Goal: Transaction & Acquisition: Book appointment/travel/reservation

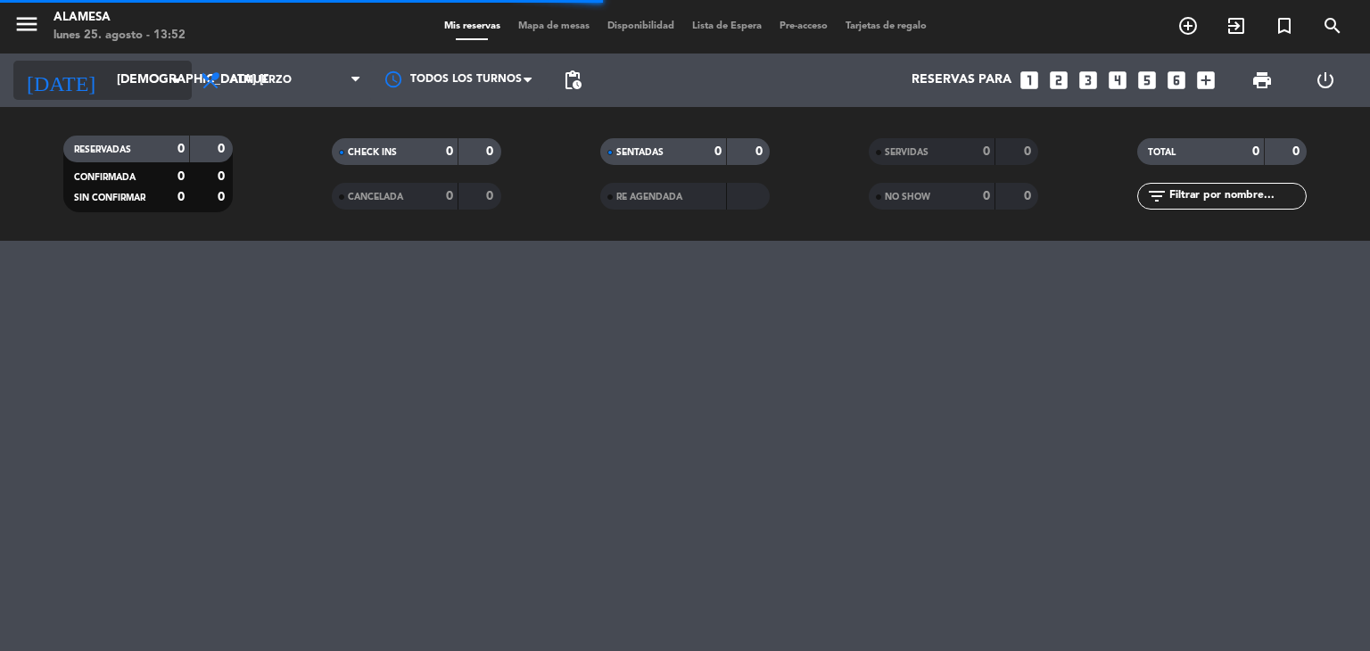
click at [124, 83] on input "[DEMOGRAPHIC_DATA] [DATE]" at bounding box center [192, 80] width 169 height 32
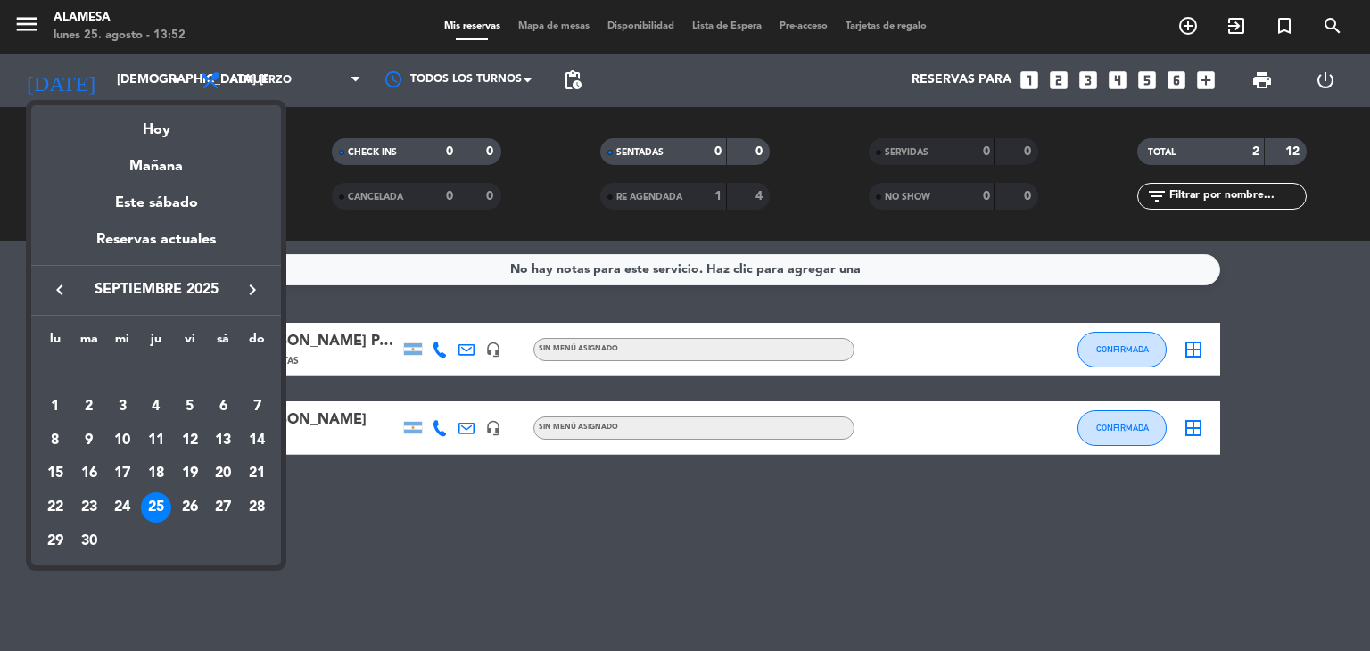
click at [57, 290] on icon "keyboard_arrow_left" at bounding box center [59, 289] width 21 height 21
click at [219, 516] on div "30" at bounding box center [223, 507] width 30 height 30
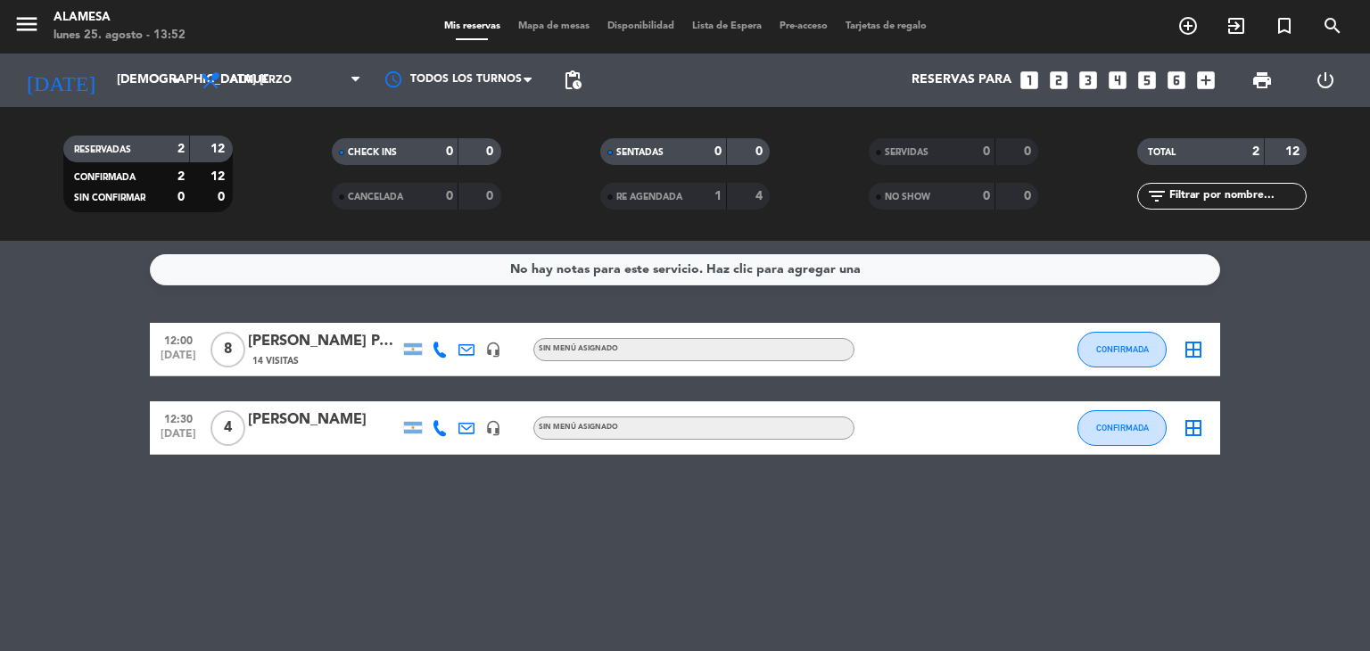
type input "sáb. 30 ago."
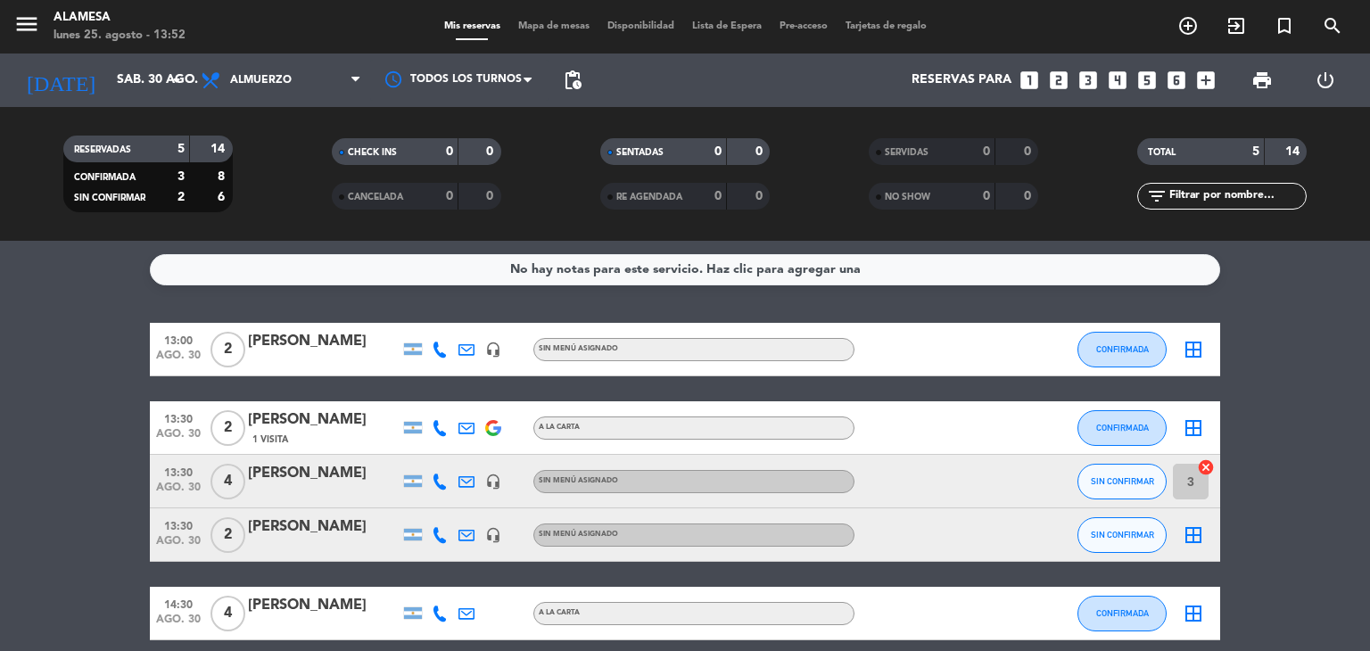
click at [1088, 73] on icon "looks_3" at bounding box center [1087, 80] width 23 height 23
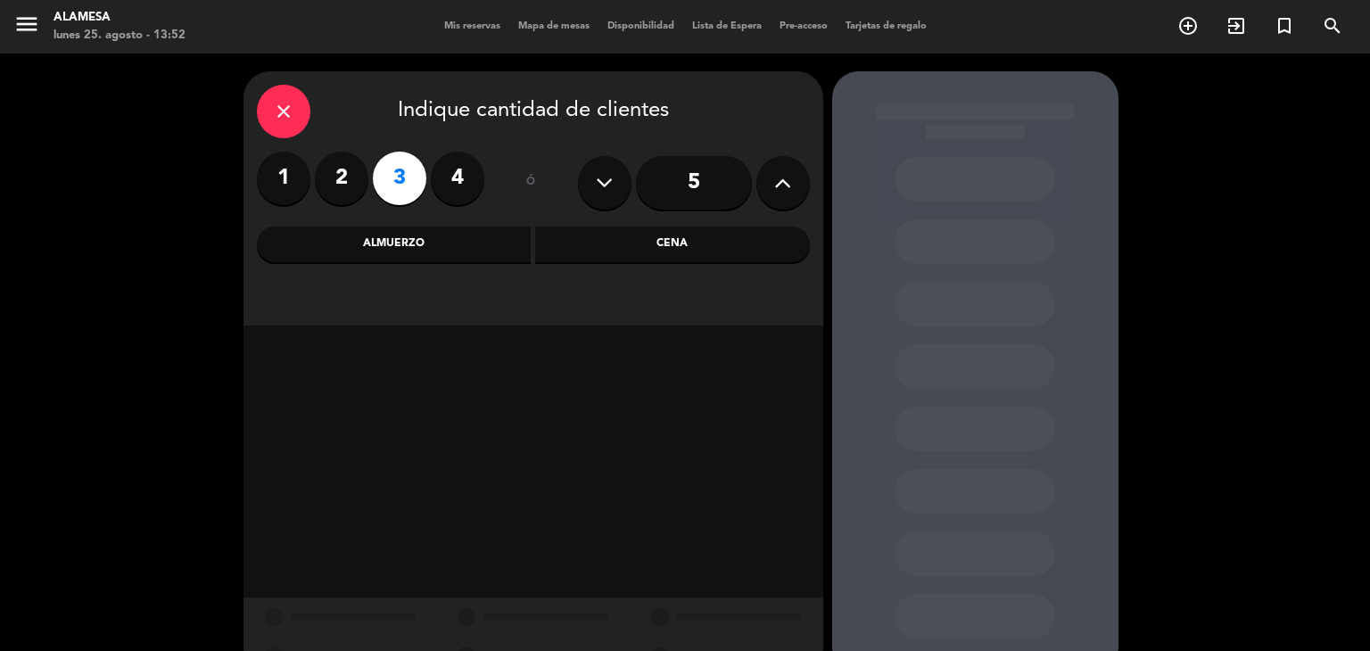
click at [493, 230] on div "Almuerzo" at bounding box center [394, 245] width 275 height 36
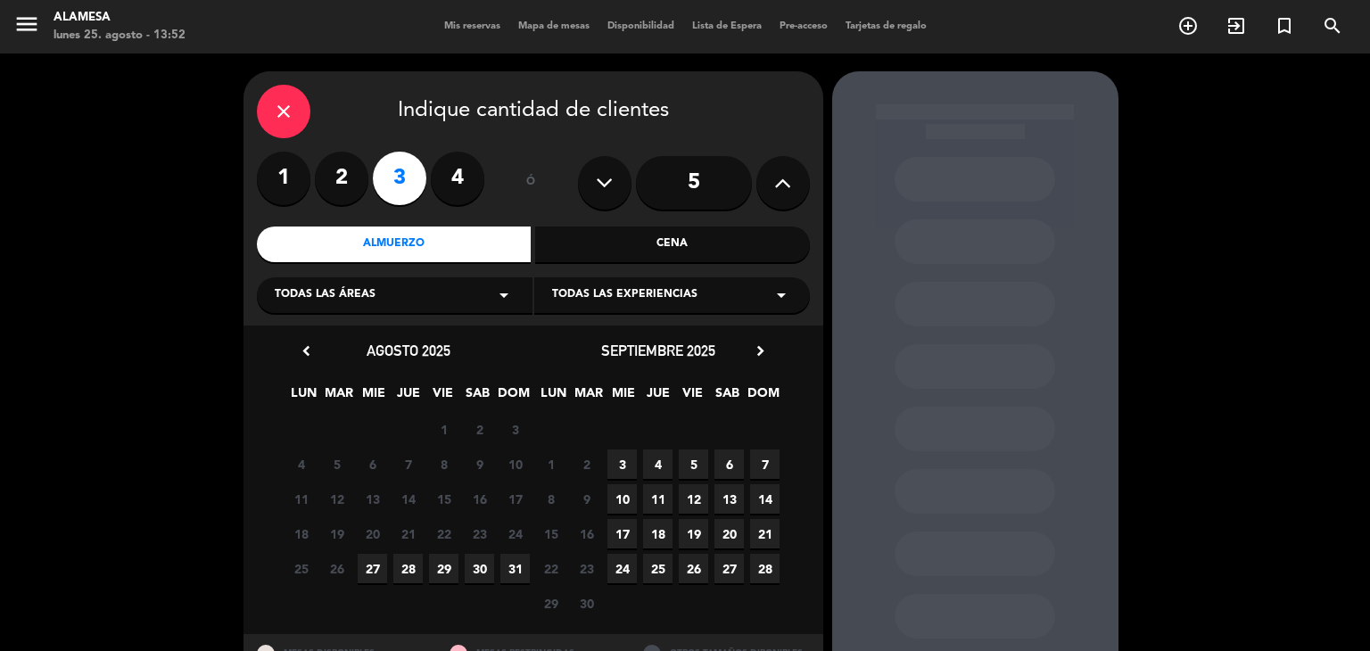
click at [476, 572] on span "30" at bounding box center [479, 568] width 29 height 29
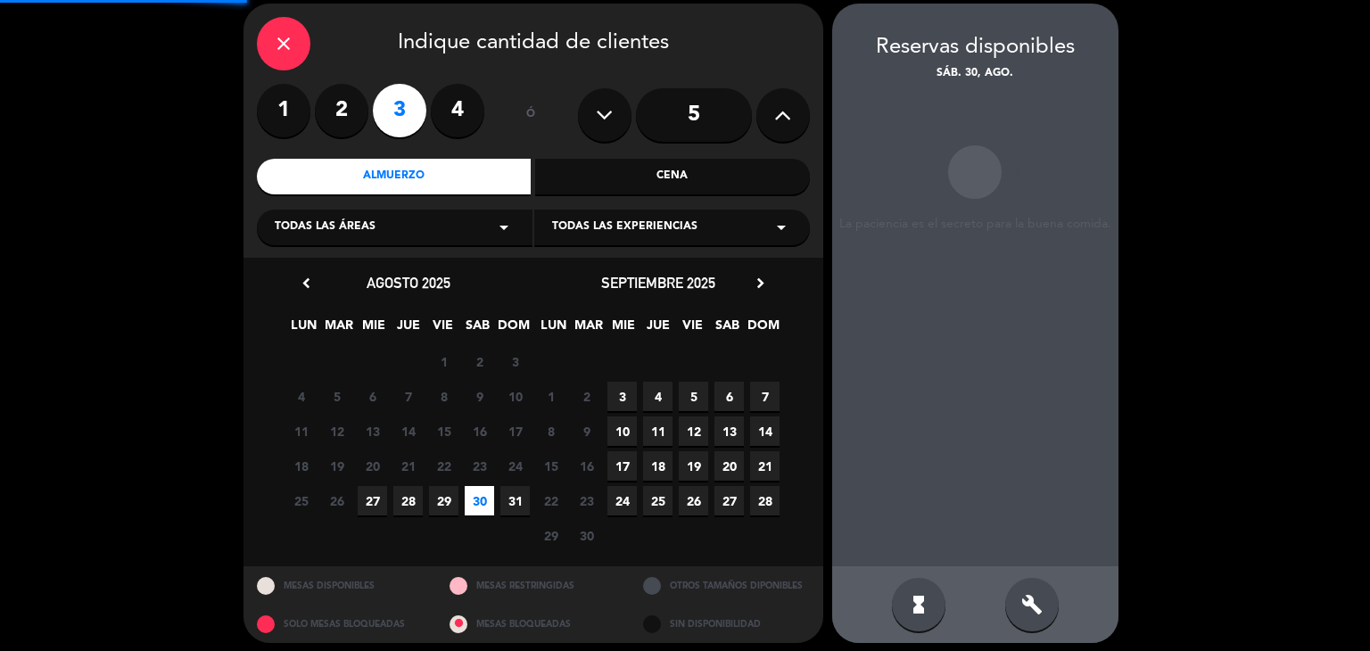
scroll to position [71, 0]
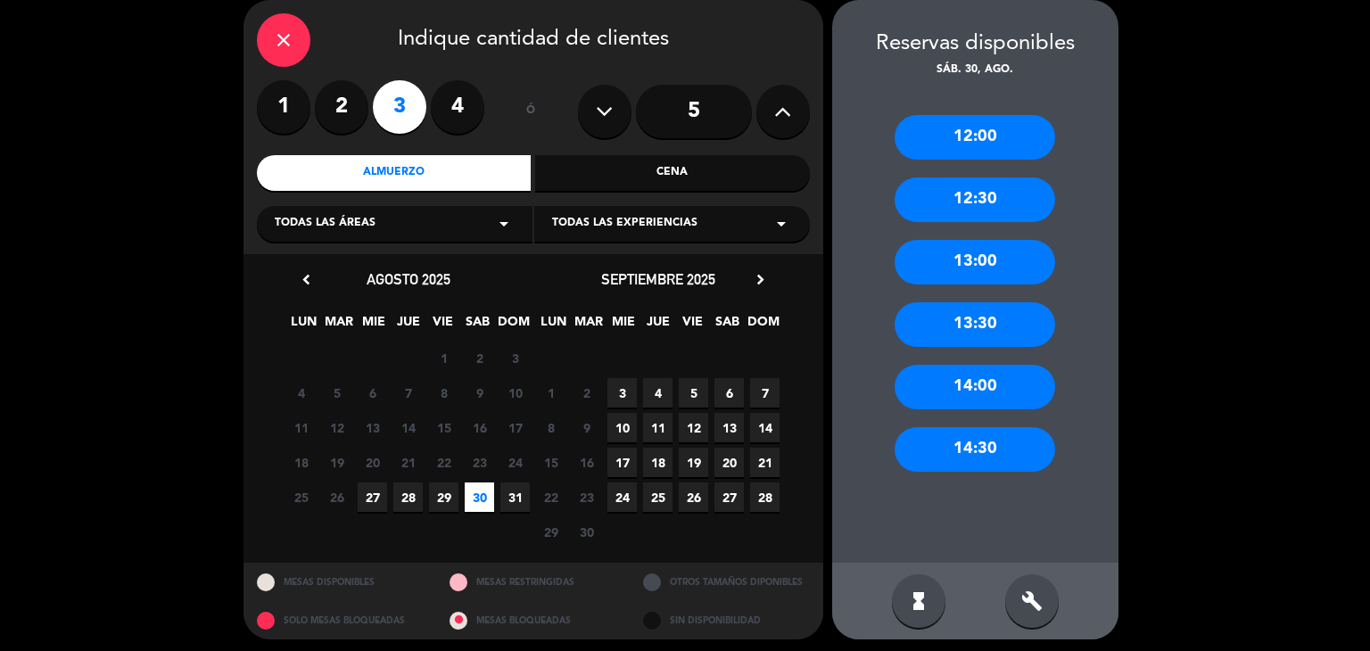
click at [961, 400] on div "14:00" at bounding box center [975, 387] width 161 height 45
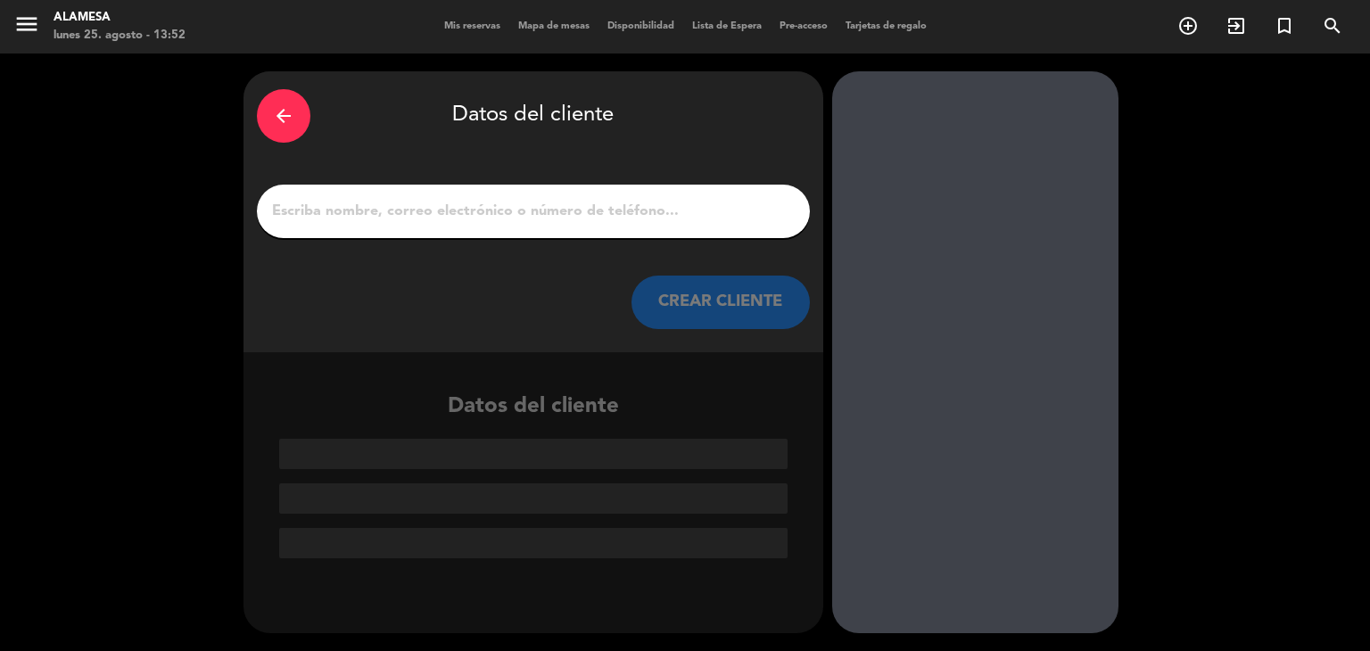
click at [591, 217] on input "1" at bounding box center [533, 211] width 526 height 25
click at [395, 210] on input "1" at bounding box center [533, 211] width 526 height 25
paste input "ALAM049"
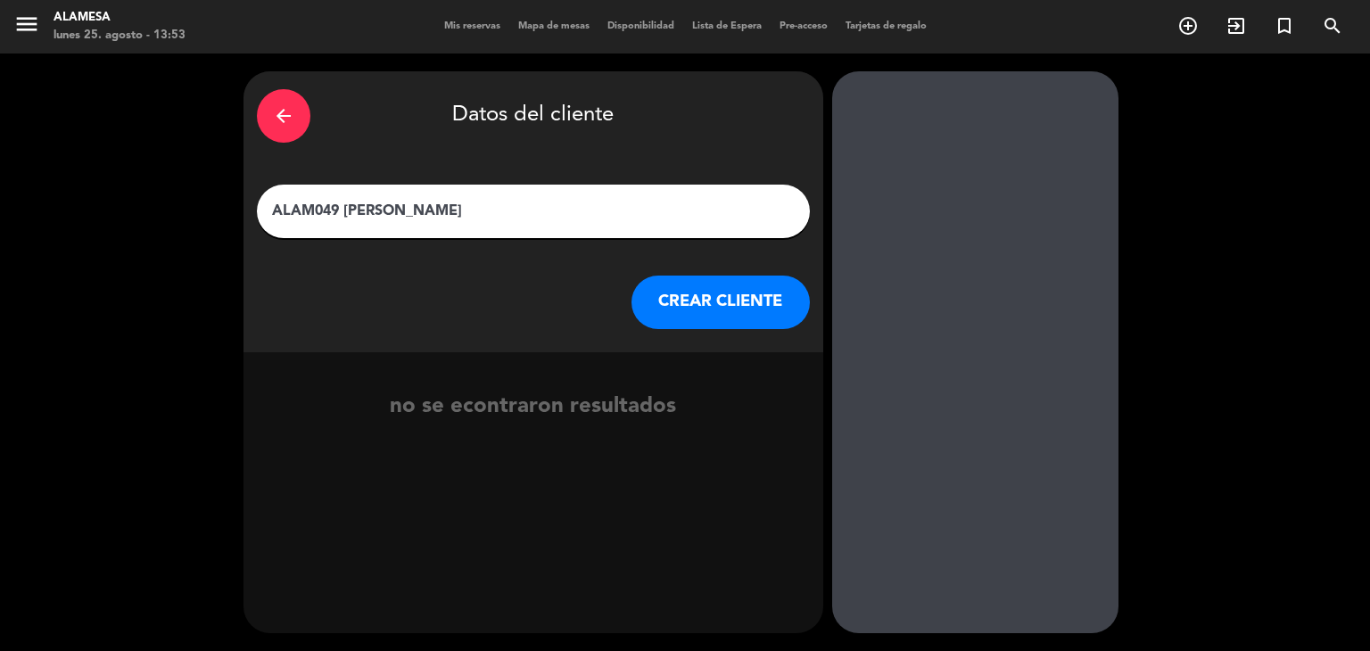
click at [421, 210] on input "ALAM049 [PERSON_NAME]" at bounding box center [533, 211] width 526 height 25
paste input "Capellari"
click at [396, 212] on input "ALAM049 [PERSON_NAME]" at bounding box center [533, 211] width 526 height 25
type input "ALAM049 [PERSON_NAME]"
click at [670, 302] on button "CREAR CLIENTE" at bounding box center [720, 303] width 178 height 54
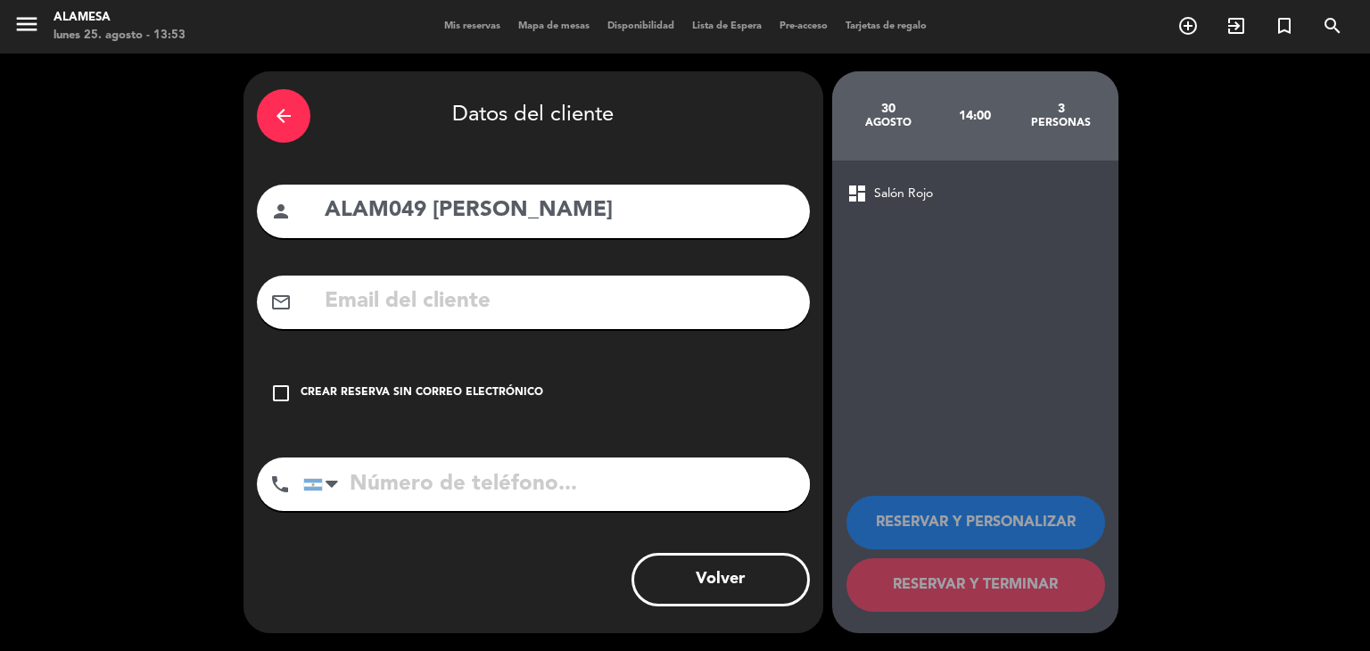
click at [516, 311] on input "text" at bounding box center [560, 302] width 474 height 37
click at [569, 286] on input "text" at bounding box center [560, 302] width 474 height 37
paste input "[EMAIL_ADDRESS][DOMAIN_NAME]"
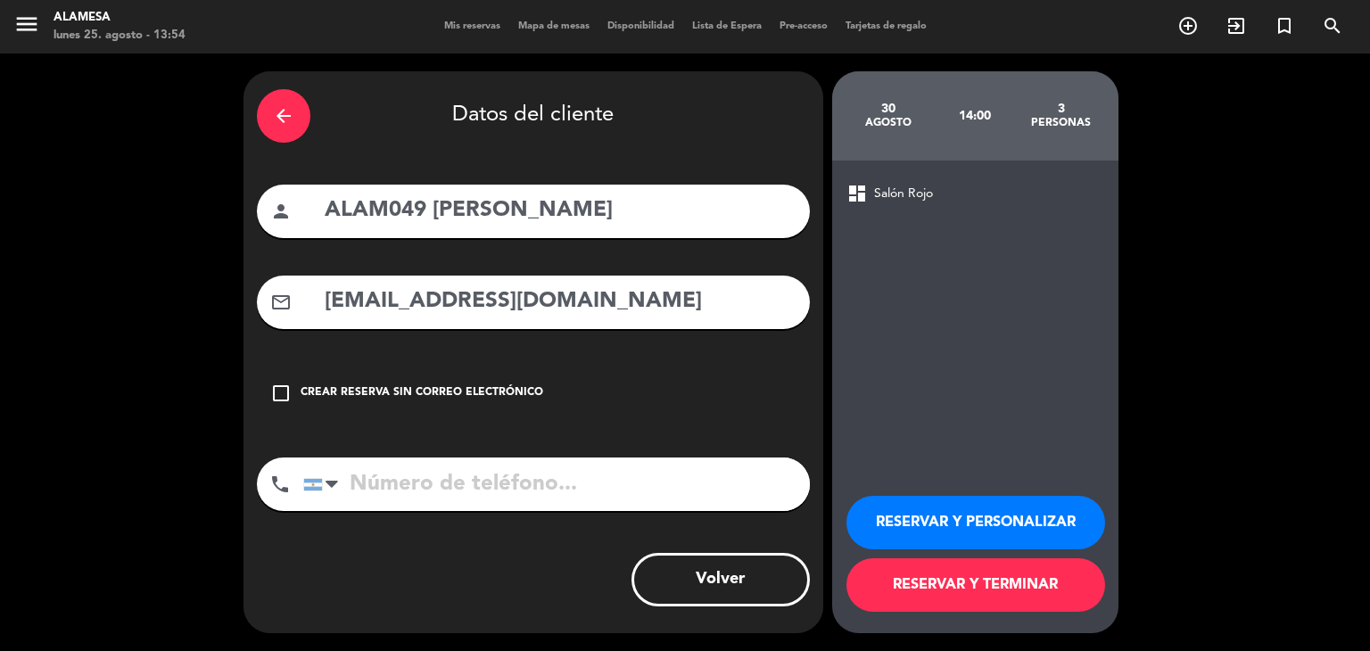
type input "[EMAIL_ADDRESS][DOMAIN_NAME]"
click at [463, 486] on input "tel" at bounding box center [556, 485] width 507 height 54
click at [404, 491] on input "tel" at bounding box center [556, 485] width 507 height 54
paste input "1159819473"
type input "1159819473"
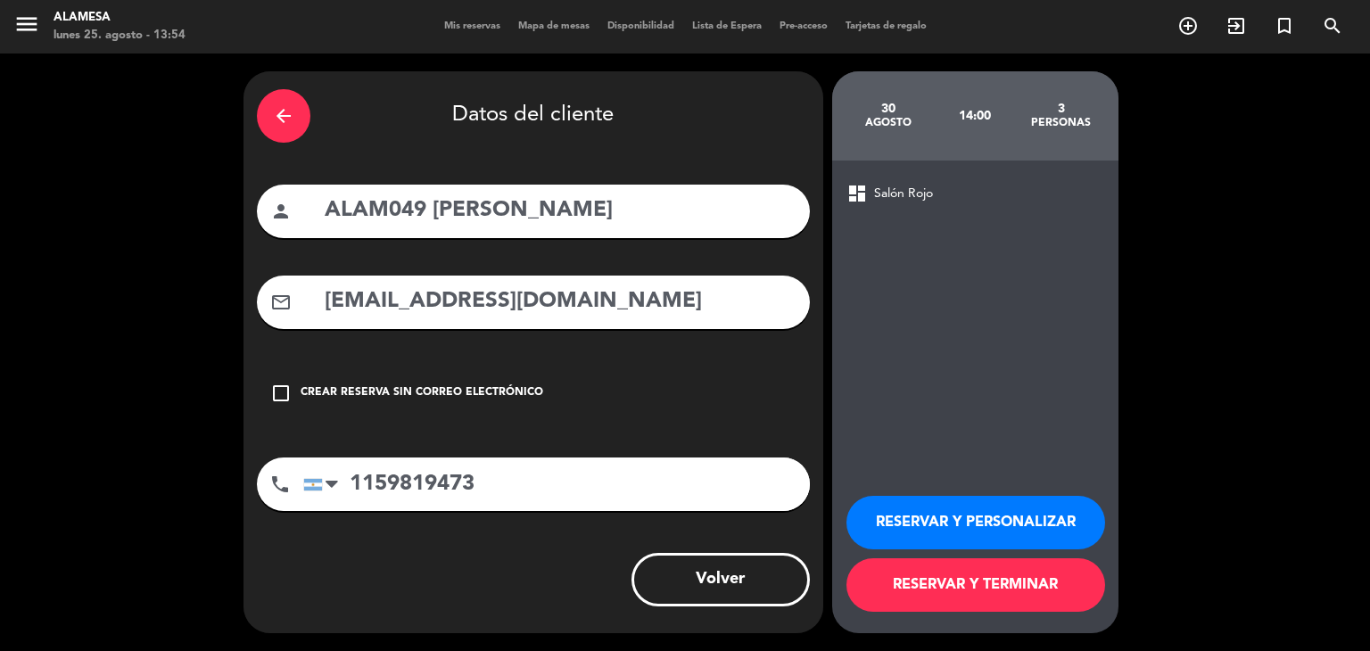
click at [902, 526] on button "RESERVAR Y PERSONALIZAR" at bounding box center [975, 523] width 259 height 54
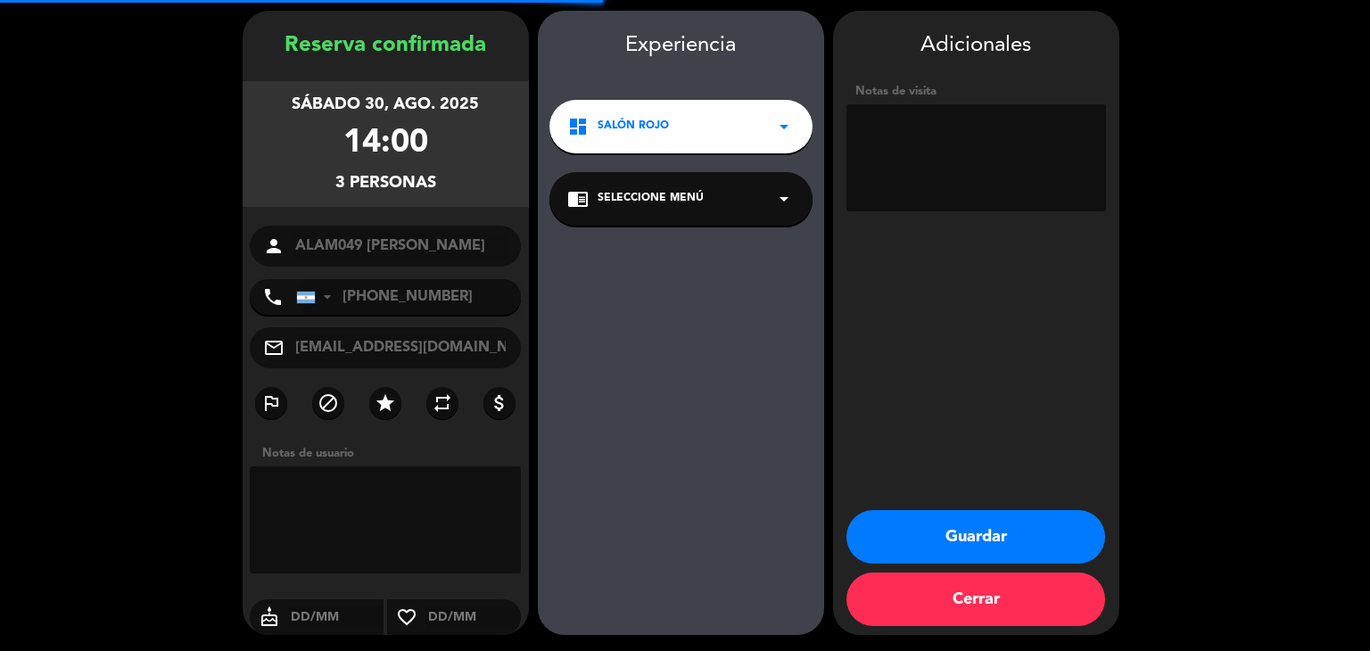
scroll to position [62, 0]
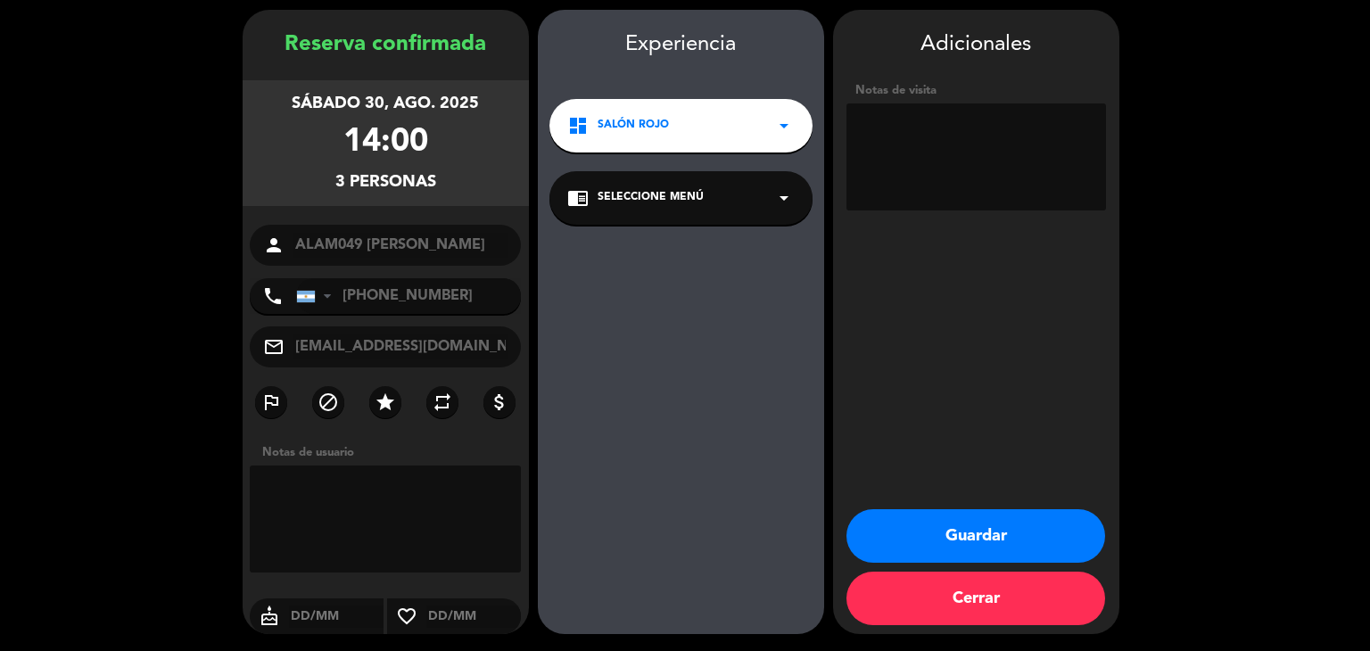
click at [380, 497] on textarea at bounding box center [386, 519] width 272 height 107
type textarea "Es embajadora y pagó x 3"
click at [910, 588] on button "Cerrar" at bounding box center [975, 599] width 259 height 54
